Goal: Task Accomplishment & Management: Manage account settings

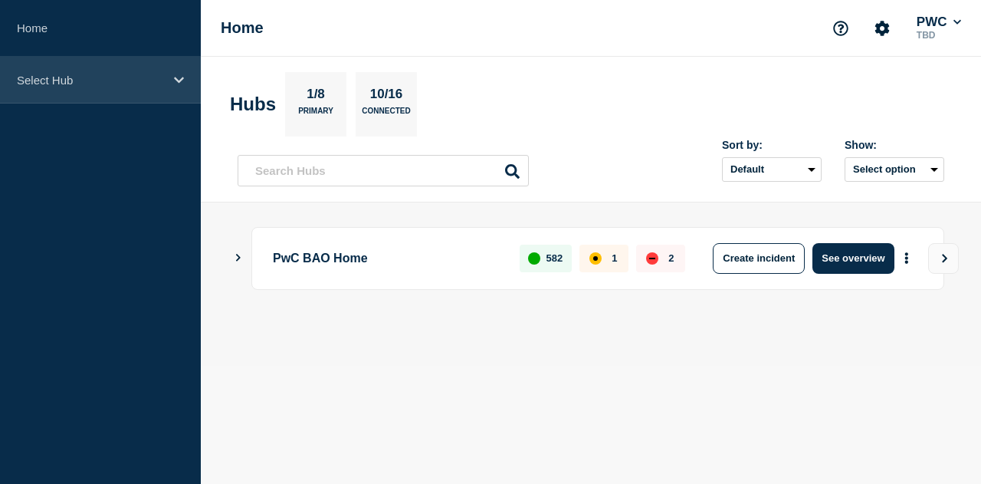
click at [180, 77] on icon at bounding box center [179, 79] width 10 height 11
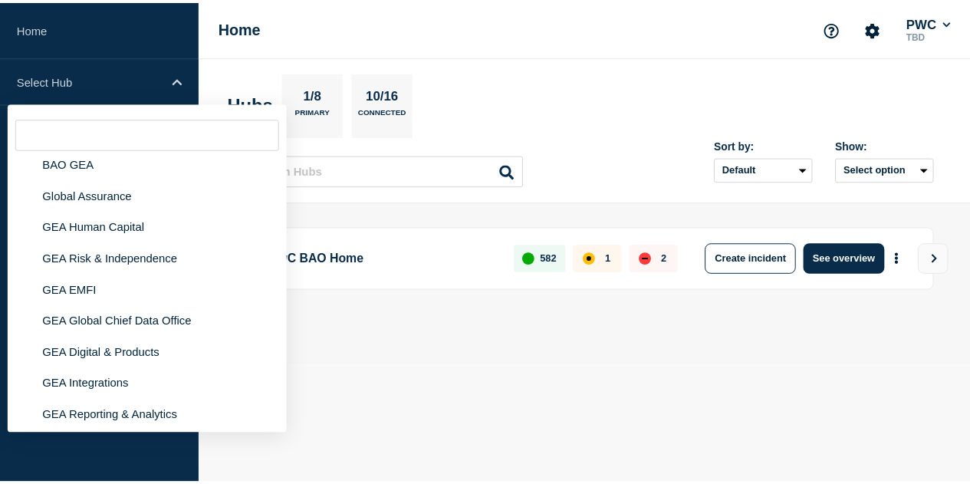
scroll to position [79, 0]
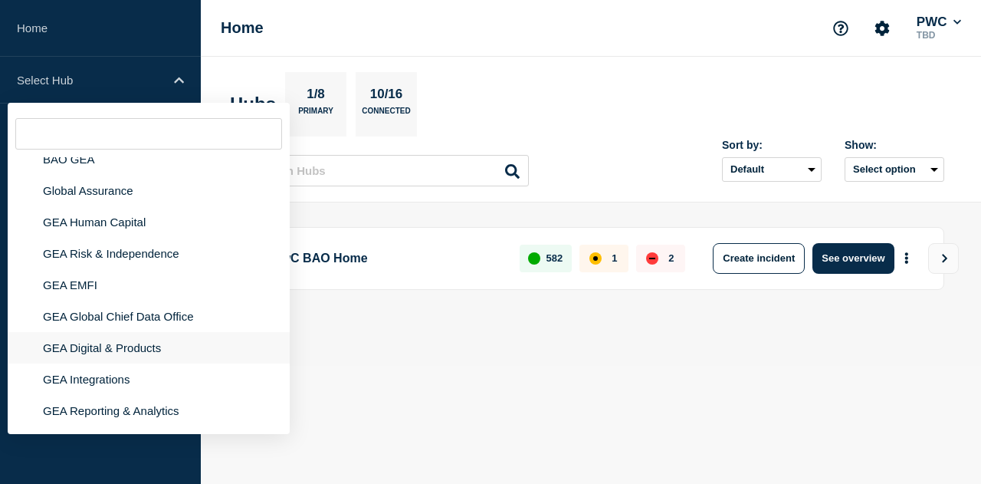
click at [129, 363] on li "GEA Digital & Products" at bounding box center [149, 378] width 282 height 31
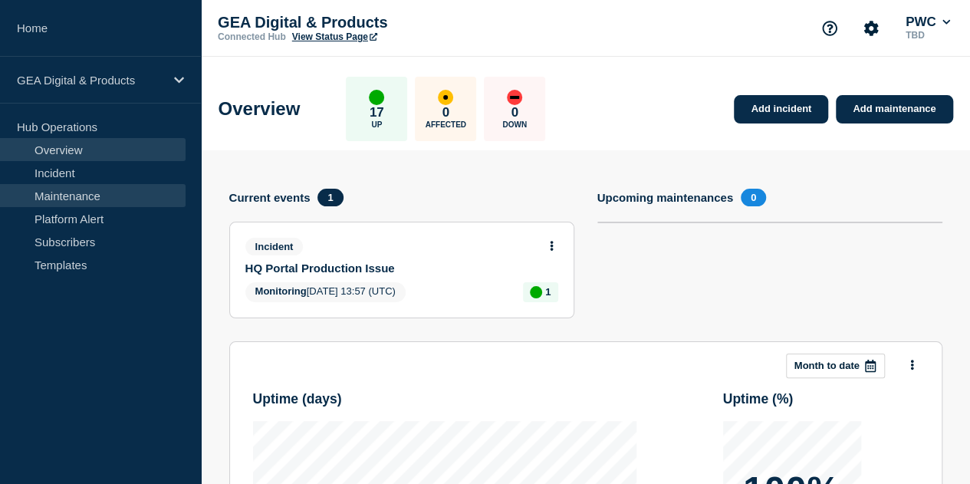
click at [92, 188] on link "Maintenance" at bounding box center [93, 195] width 186 height 23
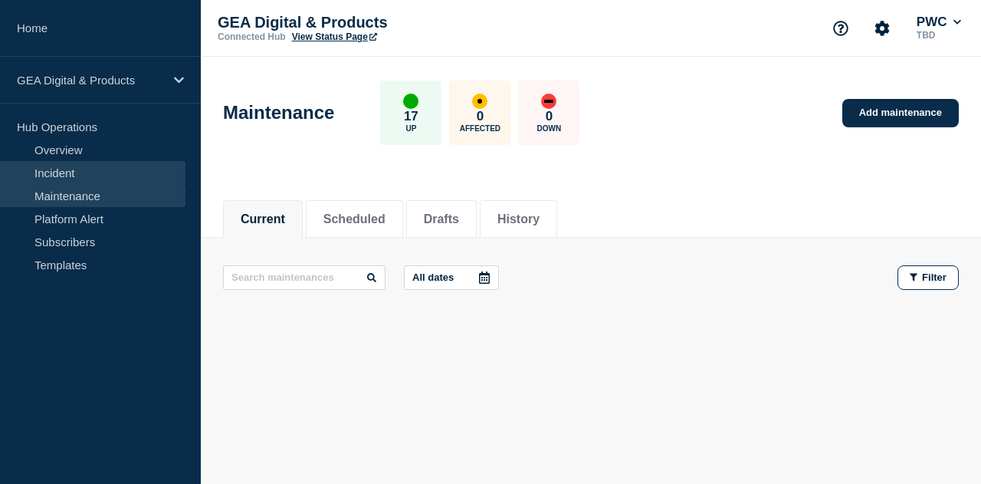
click at [72, 169] on link "Incident" at bounding box center [93, 172] width 186 height 23
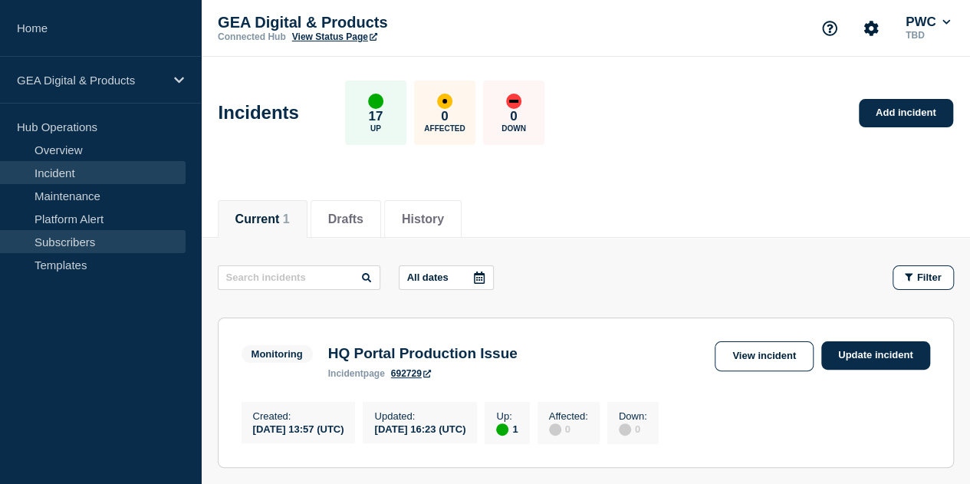
click at [110, 241] on link "Subscribers" at bounding box center [93, 241] width 186 height 23
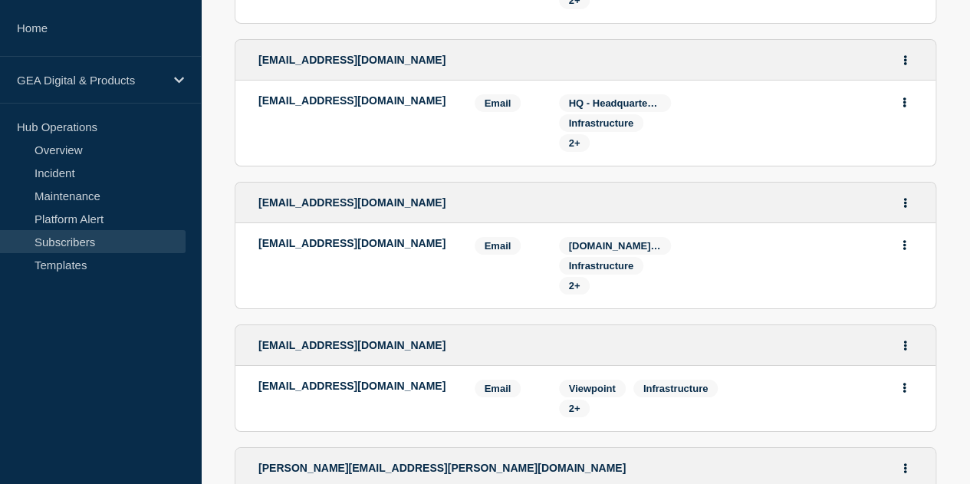
scroll to position [2938, 0]
